Goal: Information Seeking & Learning: Understand process/instructions

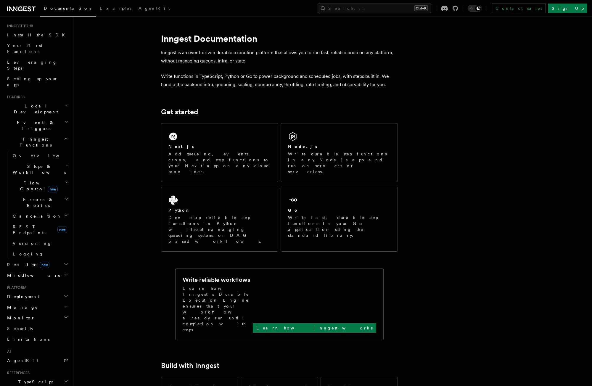
scroll to position [47, 0]
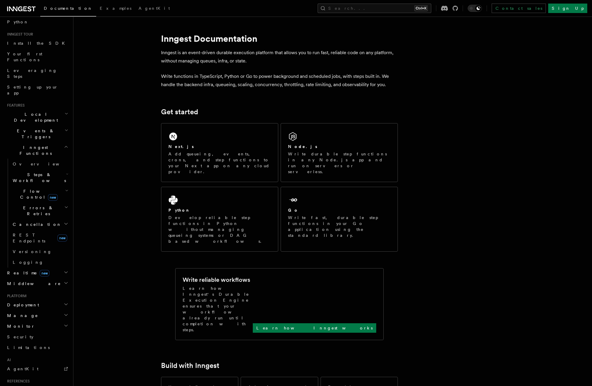
click at [64, 302] on icon "button" at bounding box center [66, 304] width 5 height 5
click at [49, 324] on span "Environments & Apps" at bounding box center [38, 329] width 51 height 11
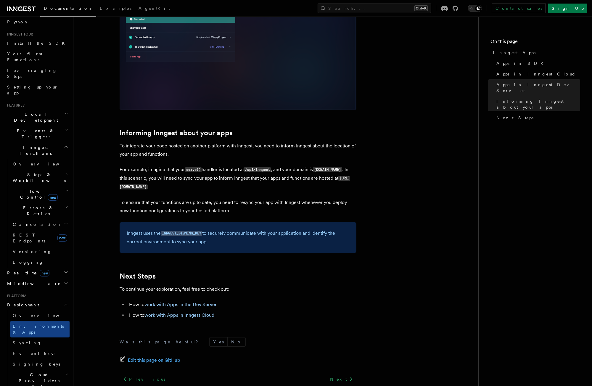
scroll to position [781, 0]
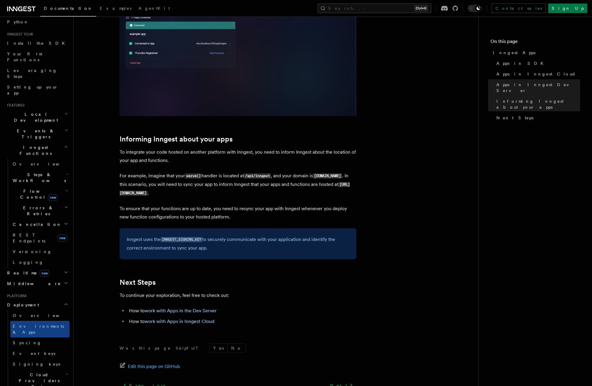
click at [219, 174] on p "For example, imagine that your serve() handler is located at /api/inngest , and…" at bounding box center [238, 185] width 237 height 26
click at [276, 175] on p "For example, imagine that your serve() handler is located at /api/inngest , and…" at bounding box center [238, 185] width 237 height 26
click at [178, 148] on p "To integrate your code hosted on another platform with Inngest, you need to inf…" at bounding box center [238, 156] width 237 height 17
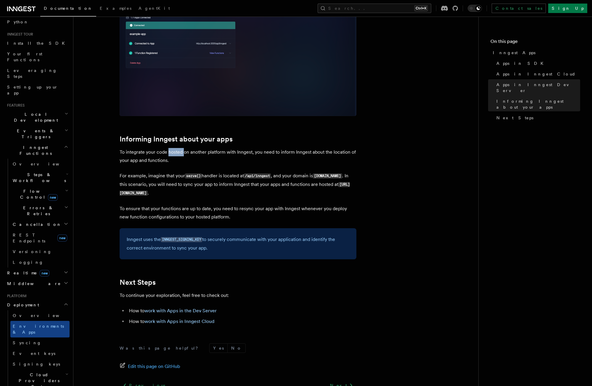
click at [178, 148] on p "To integrate your code hosted on another platform with Inngest, you need to inf…" at bounding box center [238, 156] width 237 height 17
click at [182, 153] on p "To integrate your code hosted on another platform with Inngest, you need to inf…" at bounding box center [238, 156] width 237 height 17
click at [239, 150] on p "To integrate your code hosted on another platform with Inngest, you need to inf…" at bounding box center [238, 156] width 237 height 17
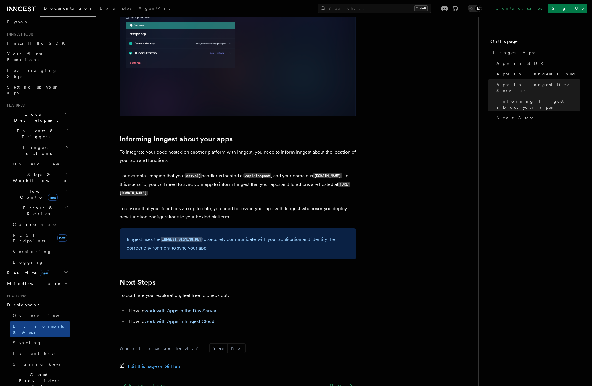
click at [306, 152] on p "To integrate your code hosted on another platform with Inngest, you need to inf…" at bounding box center [238, 156] width 237 height 17
click at [197, 323] on link "work with Apps in Inngest Cloud" at bounding box center [179, 321] width 70 height 6
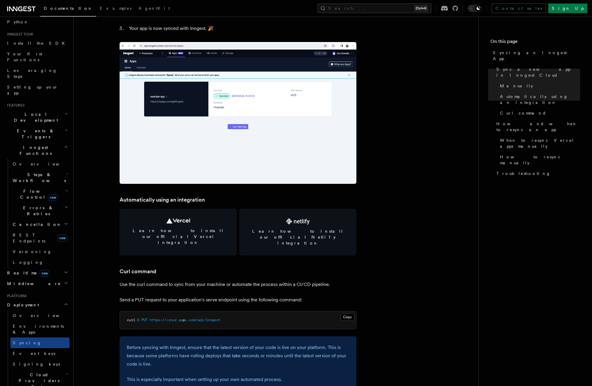
scroll to position [663, 0]
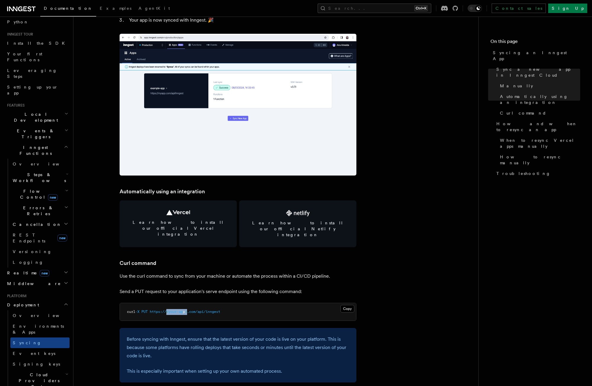
drag, startPoint x: 169, startPoint y: 300, endPoint x: 190, endPoint y: 299, distance: 20.7
click at [190, 309] on span "curl -X PUT https:// < your-ap p > .com/api/inngest" at bounding box center [173, 311] width 93 height 4
click at [232, 303] on pre "curl -X PUT https:// < your-ap p > .com/api/inngest" at bounding box center [238, 312] width 236 height 18
drag, startPoint x: 233, startPoint y: 300, endPoint x: 144, endPoint y: 299, distance: 88.8
click at [144, 303] on pre "curl -X PUT https:// < your-ap p > .com/api/inngest" at bounding box center [238, 312] width 236 height 18
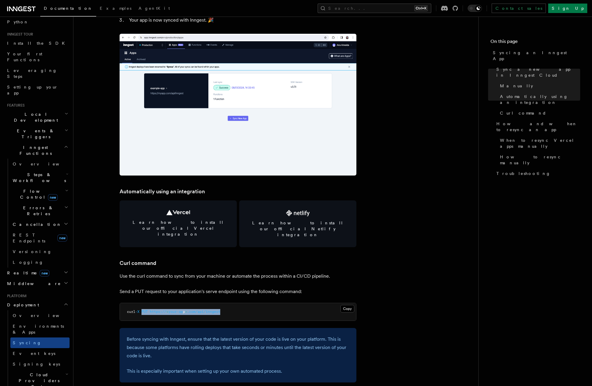
click at [144, 309] on span "PUT" at bounding box center [144, 311] width 6 height 4
drag, startPoint x: 191, startPoint y: 300, endPoint x: 168, endPoint y: 301, distance: 22.2
click at [168, 309] on span "curl -X PUT https:// < your-ap p > .com/api/inngest" at bounding box center [173, 311] width 93 height 4
click at [201, 287] on p "Send a PUT request to your application's serve endpoint using the following com…" at bounding box center [238, 291] width 237 height 8
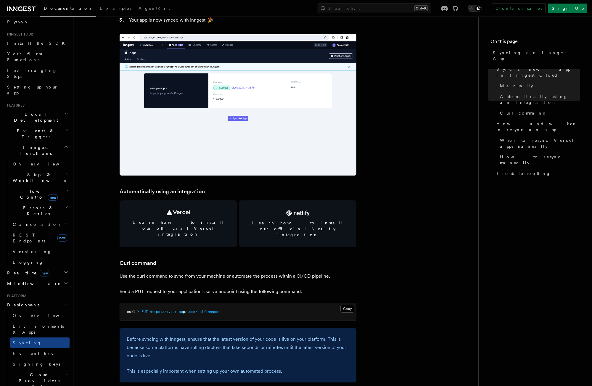
click at [242, 287] on p "Send a PUT request to your application's serve endpoint using the following com…" at bounding box center [238, 291] width 237 height 8
click at [306, 287] on p "Send a PUT request to your application's serve endpoint using the following com…" at bounding box center [238, 291] width 237 height 8
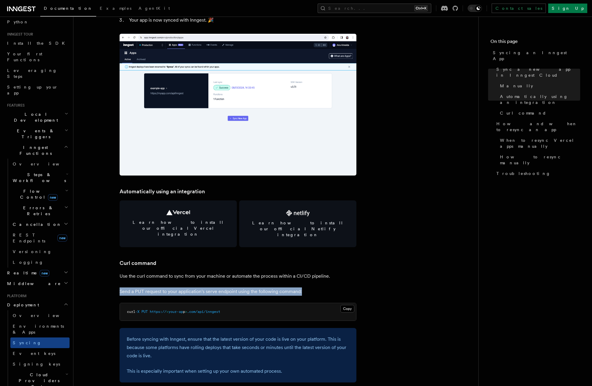
drag, startPoint x: 308, startPoint y: 279, endPoint x: 119, endPoint y: 279, distance: 188.8
click at [119, 279] on article "Platform Deployment Syncing an Inngest App After deploying your code to a hosti…" at bounding box center [276, 338] width 386 height 1951
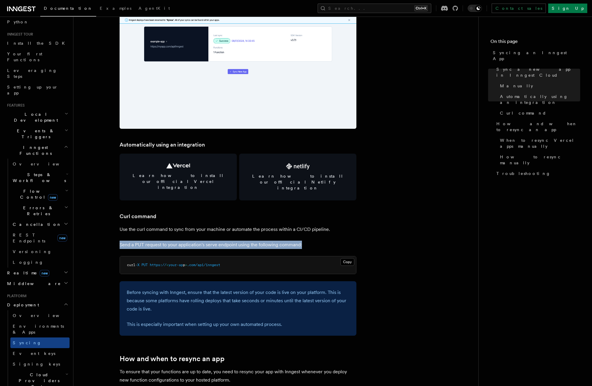
scroll to position [710, 0]
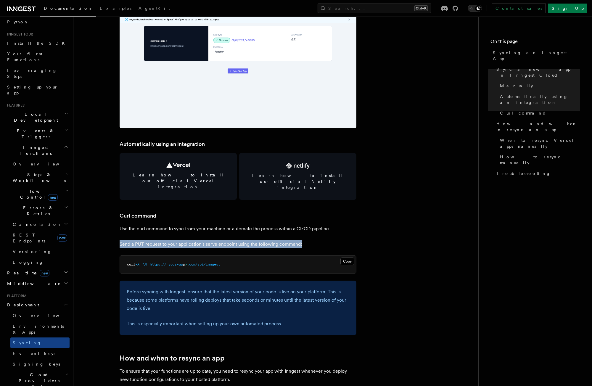
click at [270, 240] on p "Send a PUT request to your application's serve endpoint using the following com…" at bounding box center [238, 244] width 237 height 8
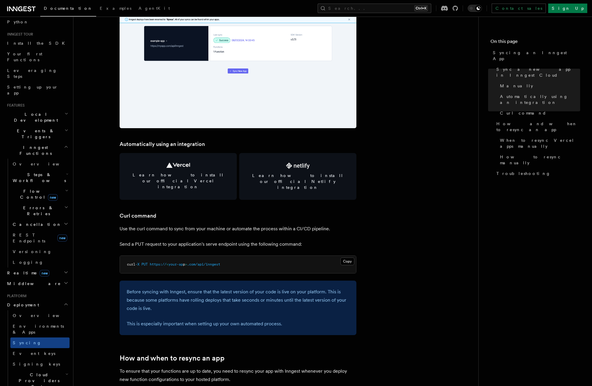
click at [312, 240] on p "Send a PUT request to your application's serve endpoint using the following com…" at bounding box center [238, 244] width 237 height 8
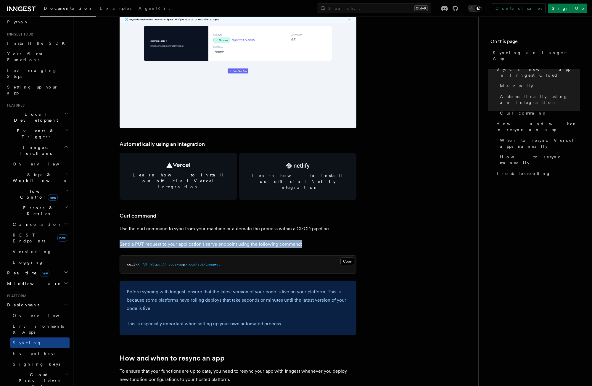
drag, startPoint x: 325, startPoint y: 231, endPoint x: 112, endPoint y: 233, distance: 212.2
click at [112, 233] on article "Platform Deployment Syncing an Inngest App After deploying your code to a hosti…" at bounding box center [276, 291] width 386 height 1951
click at [136, 240] on p "Send a PUT request to your application's serve endpoint using the following com…" at bounding box center [238, 244] width 237 height 8
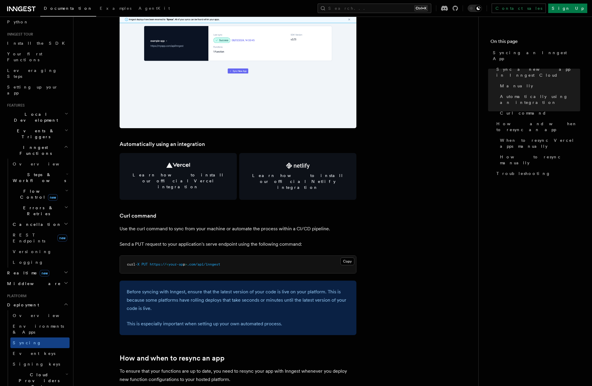
click at [123, 240] on p "Send a PUT request to your application's serve endpoint using the following com…" at bounding box center [238, 244] width 237 height 8
drag, startPoint x: 126, startPoint y: 251, endPoint x: 232, endPoint y: 250, distance: 105.6
click at [232, 256] on pre "curl -X PUT https:// < your-ap p > .com/api/inngest" at bounding box center [238, 265] width 236 height 18
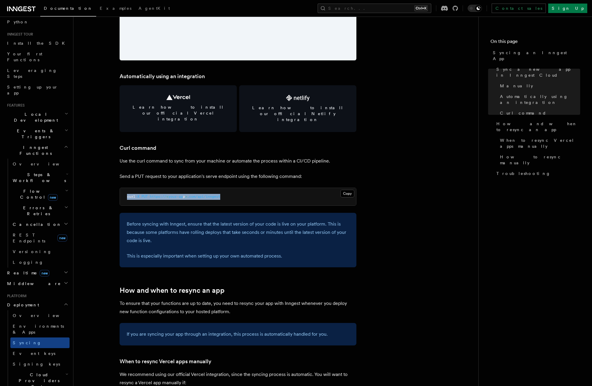
scroll to position [781, 0]
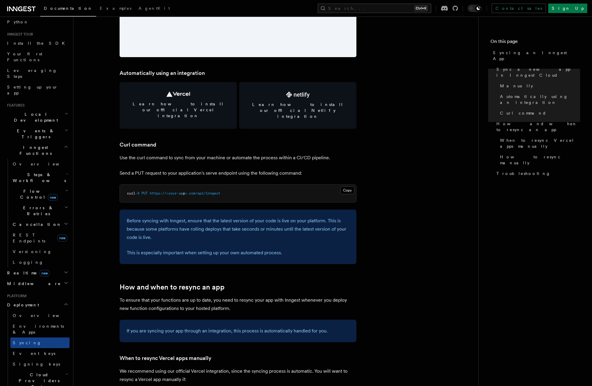
click at [196, 296] on p "To ensure that your functions are up to date, you need to resync your app with …" at bounding box center [238, 304] width 237 height 17
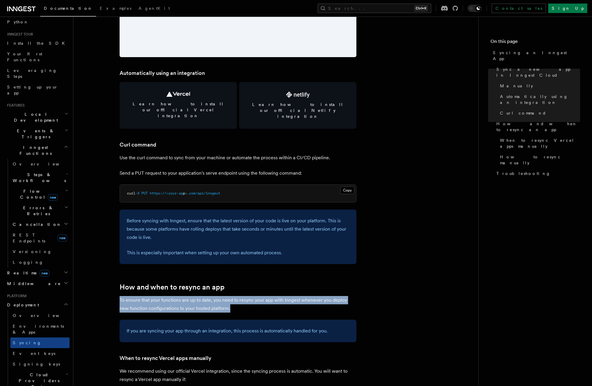
drag, startPoint x: 229, startPoint y: 297, endPoint x: 114, endPoint y: 286, distance: 115.4
click at [114, 286] on article "Platform Deployment Syncing an Inngest App After deploying your code to a hosti…" at bounding box center [276, 220] width 386 height 1951
click at [125, 296] on p "To ensure that your functions are up to date, you need to resync your app with …" at bounding box center [238, 304] width 237 height 17
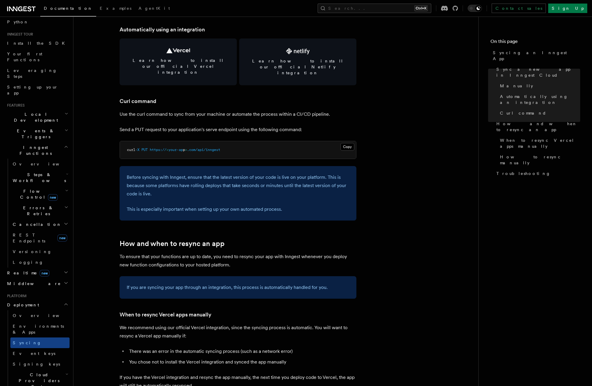
scroll to position [828, 0]
